Goal: Register for event/course

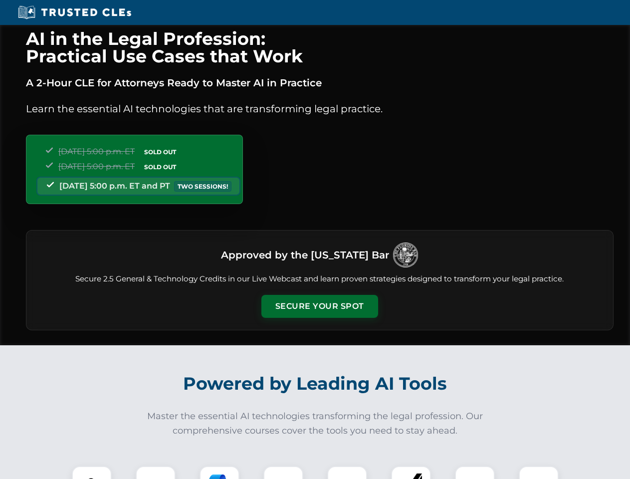
click at [319, 306] on button "Secure Your Spot" at bounding box center [320, 306] width 117 height 23
click at [92, 473] on img at bounding box center [91, 486] width 29 height 29
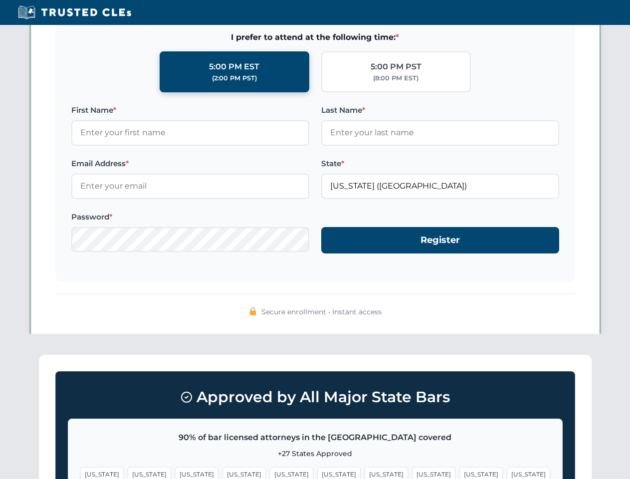
click at [365, 473] on span "[US_STATE]" at bounding box center [386, 474] width 43 height 14
click at [460, 473] on span "[US_STATE]" at bounding box center [481, 474] width 43 height 14
